Goal: Task Accomplishment & Management: Manage account settings

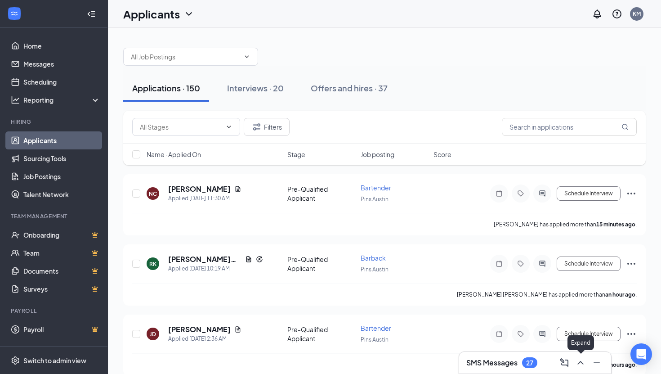
click at [587, 364] on button at bounding box center [580, 362] width 14 height 14
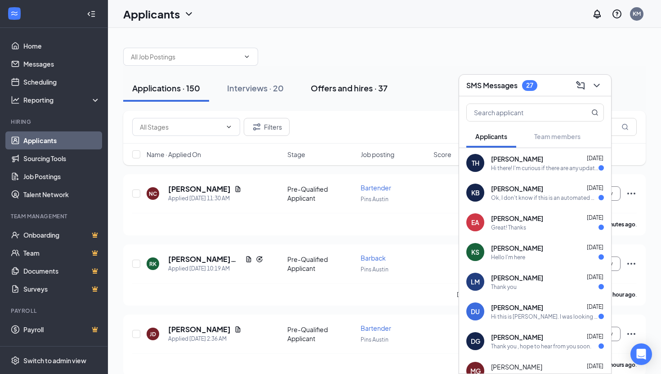
click at [357, 98] on button "Offers and hires · 37" at bounding box center [349, 88] width 95 height 27
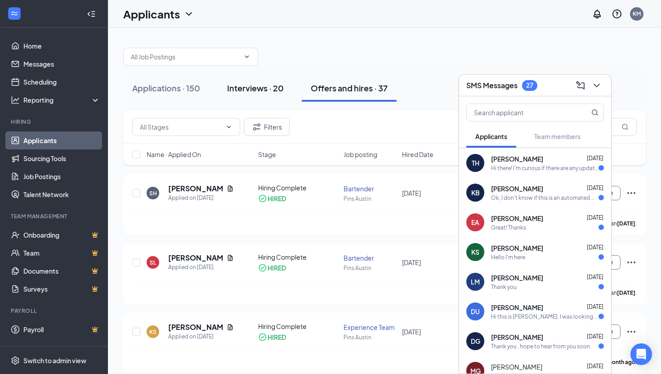
click at [262, 87] on div "Interviews · 20" at bounding box center [255, 87] width 57 height 11
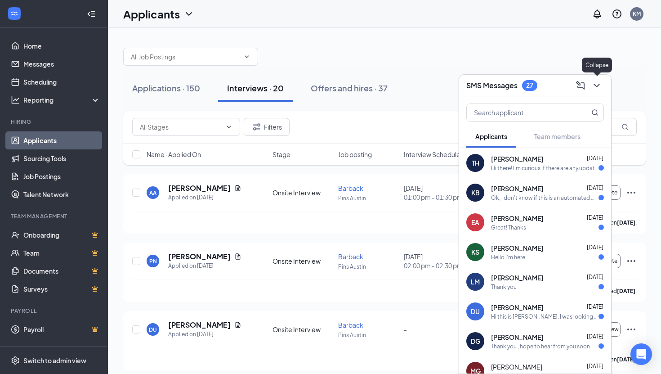
click at [597, 84] on icon "ChevronDown" at bounding box center [596, 85] width 11 height 11
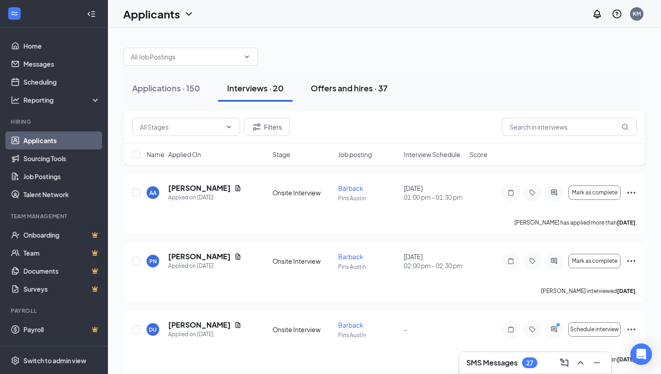
click at [359, 90] on div "Offers and hires · 37" at bounding box center [349, 87] width 77 height 11
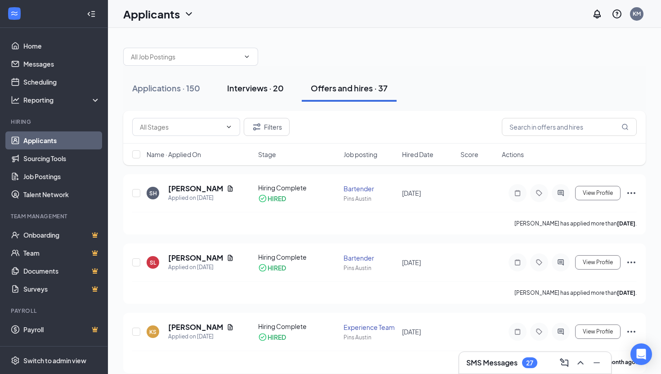
click at [259, 88] on div "Interviews · 20" at bounding box center [255, 87] width 57 height 11
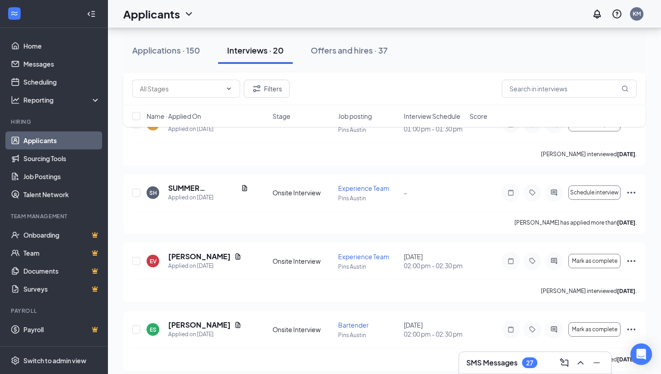
scroll to position [282, 0]
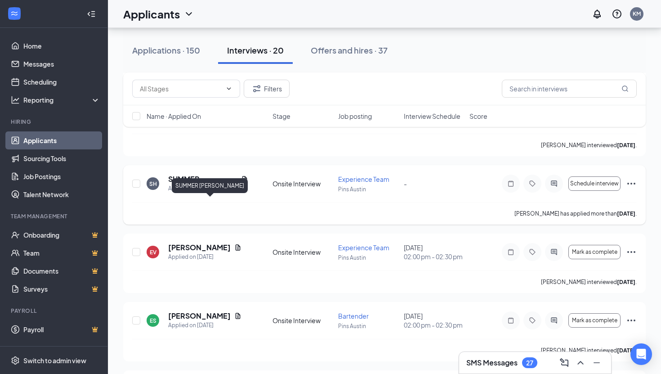
click at [192, 184] on h5 "SUMMER [PERSON_NAME]" at bounding box center [202, 179] width 69 height 10
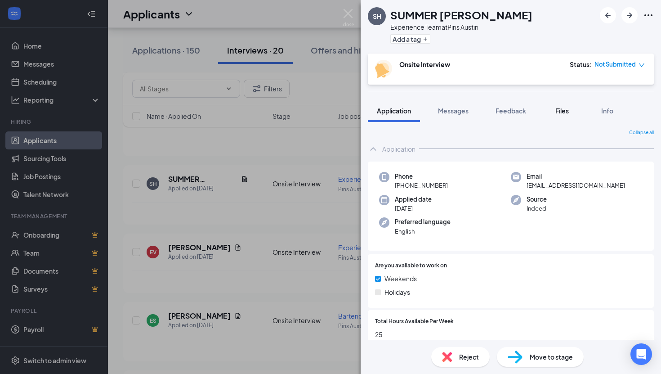
click at [567, 109] on span "Files" at bounding box center [561, 111] width 13 height 8
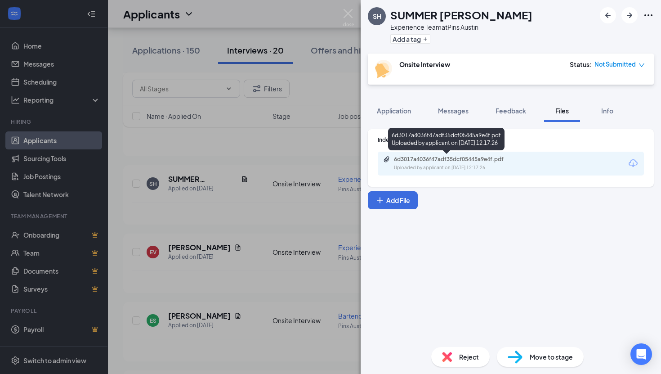
click at [500, 164] on div "Uploaded by applicant on [DATE] 12:17:26" at bounding box center [461, 167] width 135 height 7
click at [346, 12] on img at bounding box center [348, 18] width 11 height 18
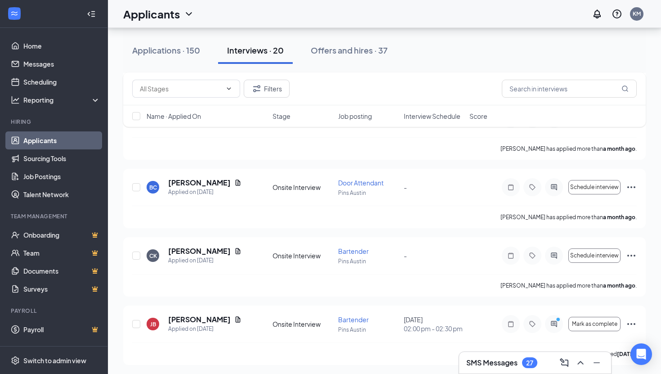
scroll to position [825, 0]
click at [201, 120] on h5 "[PERSON_NAME]" at bounding box center [199, 115] width 62 height 10
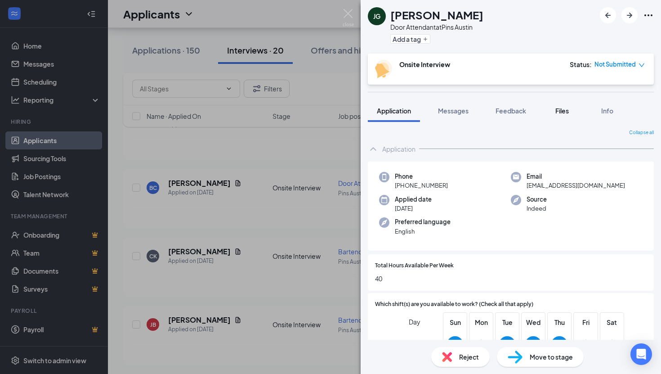
click at [562, 110] on span "Files" at bounding box center [561, 111] width 13 height 8
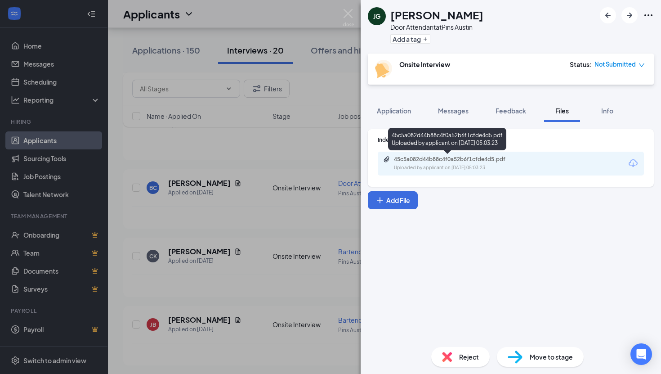
click at [488, 163] on div "45c5a082d44b88c4f0a52b6f1cfde4d5.pdf Uploaded by applicant on [DATE] 05:03:23" at bounding box center [456, 164] width 146 height 16
click at [348, 13] on img at bounding box center [348, 18] width 11 height 18
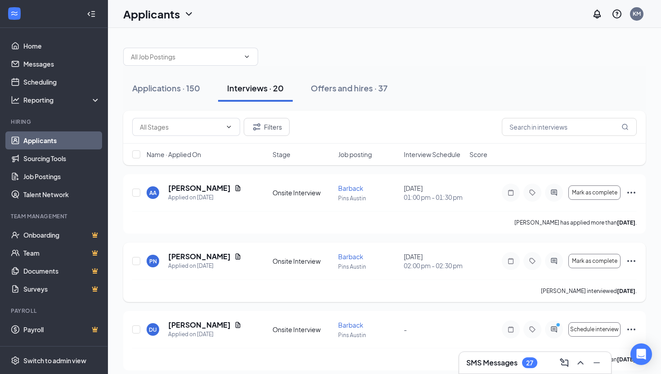
click at [631, 266] on icon "Ellipses" at bounding box center [631, 260] width 11 height 11
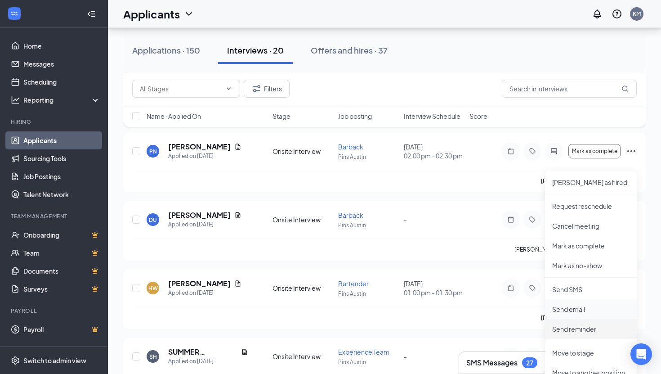
scroll to position [109, 0]
click at [565, 185] on p "[PERSON_NAME] as hired" at bounding box center [590, 182] width 77 height 9
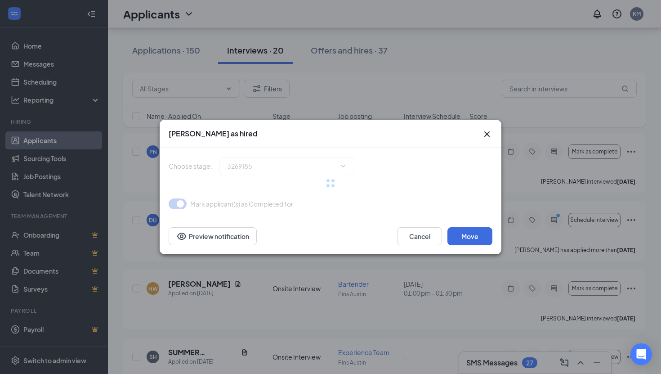
type input "Hiring Complete (final stage)"
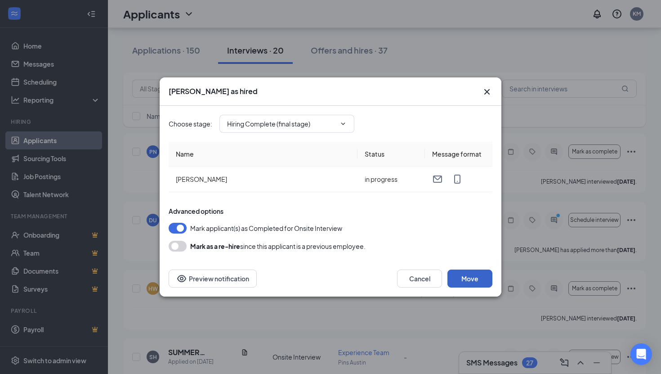
click at [470, 277] on button "Move" at bounding box center [469, 278] width 45 height 18
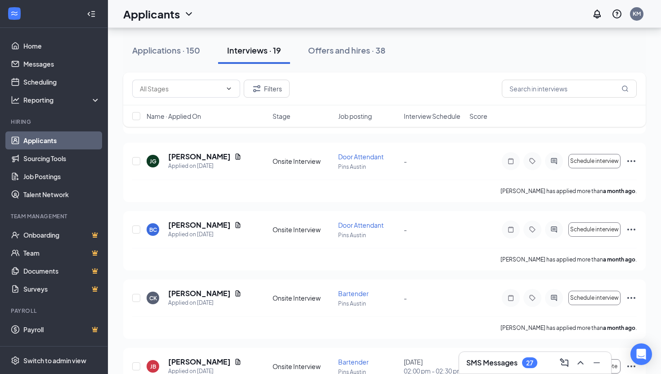
scroll to position [713, 0]
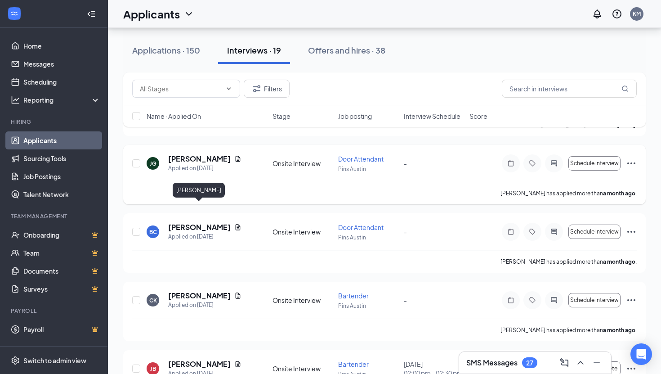
click at [213, 164] on h5 "[PERSON_NAME]" at bounding box center [199, 159] width 62 height 10
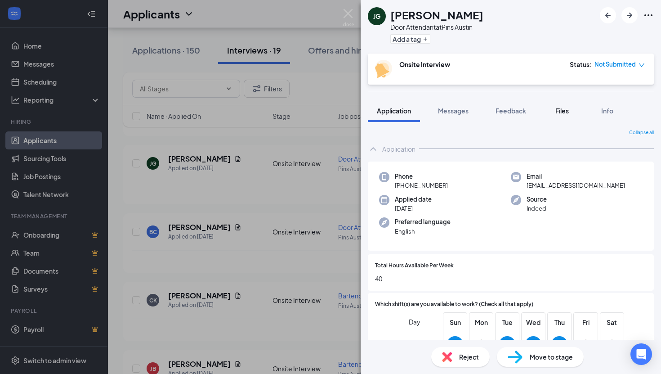
click at [563, 109] on span "Files" at bounding box center [561, 111] width 13 height 8
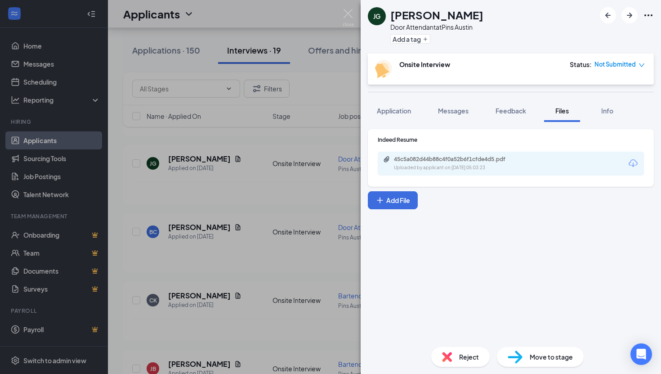
click at [531, 158] on div "45c5a082d44b88c4f0a52b6f1cfde4d5.pdf Uploaded by applicant on [DATE] 05:03:23" at bounding box center [511, 164] width 266 height 24
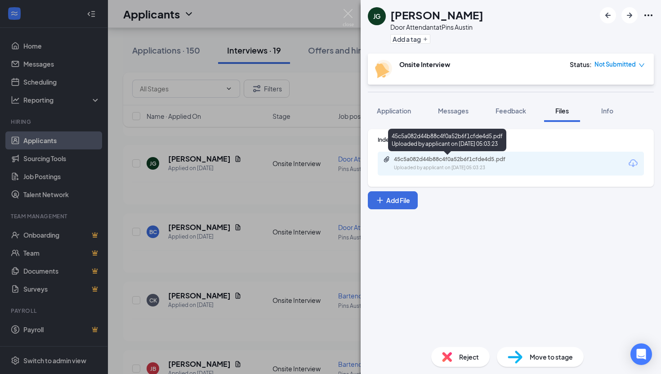
click at [498, 156] on div "45c5a082d44b88c4f0a52b6f1cfde4d5.pdf" at bounding box center [457, 159] width 126 height 7
